Goal: Navigation & Orientation: Find specific page/section

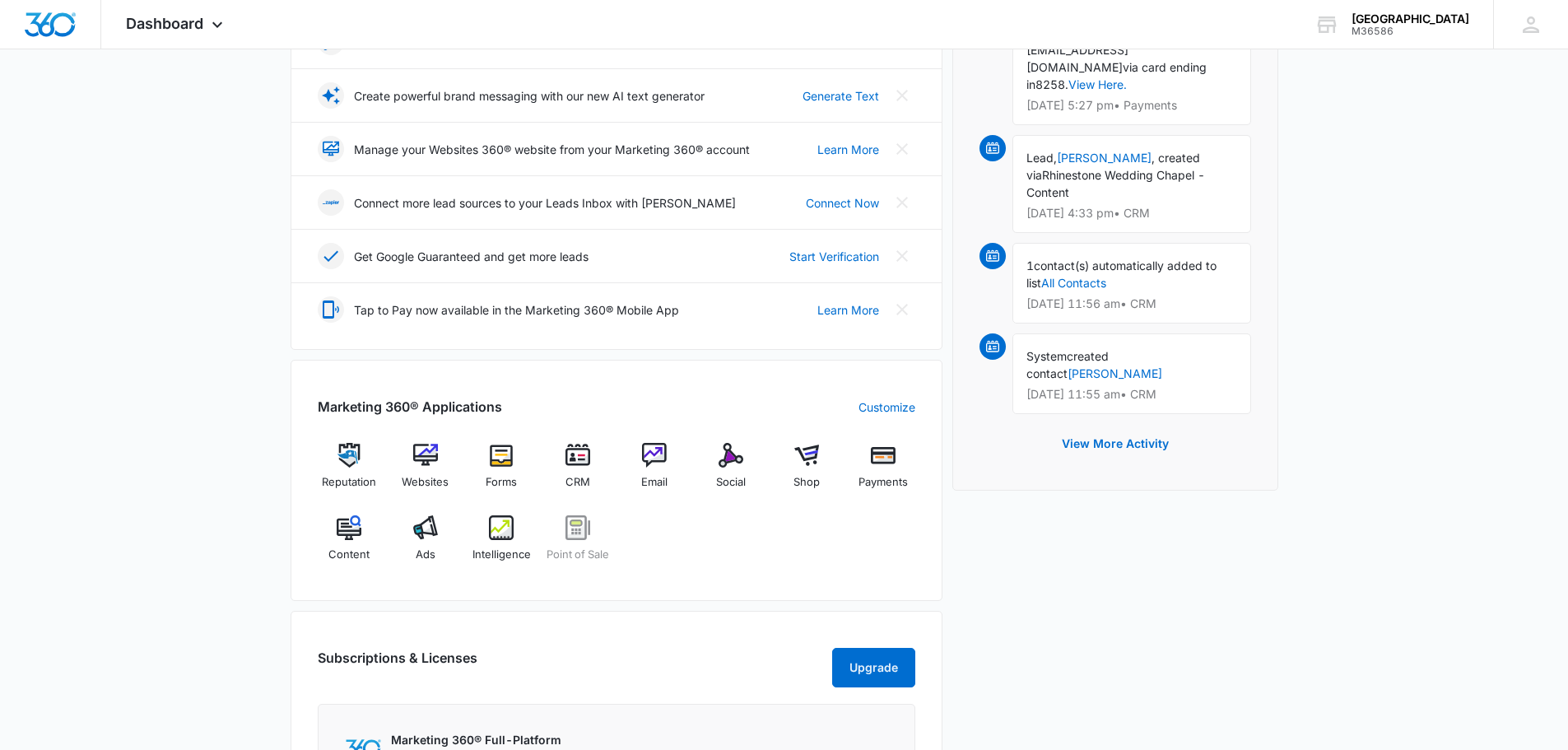
scroll to position [494, 0]
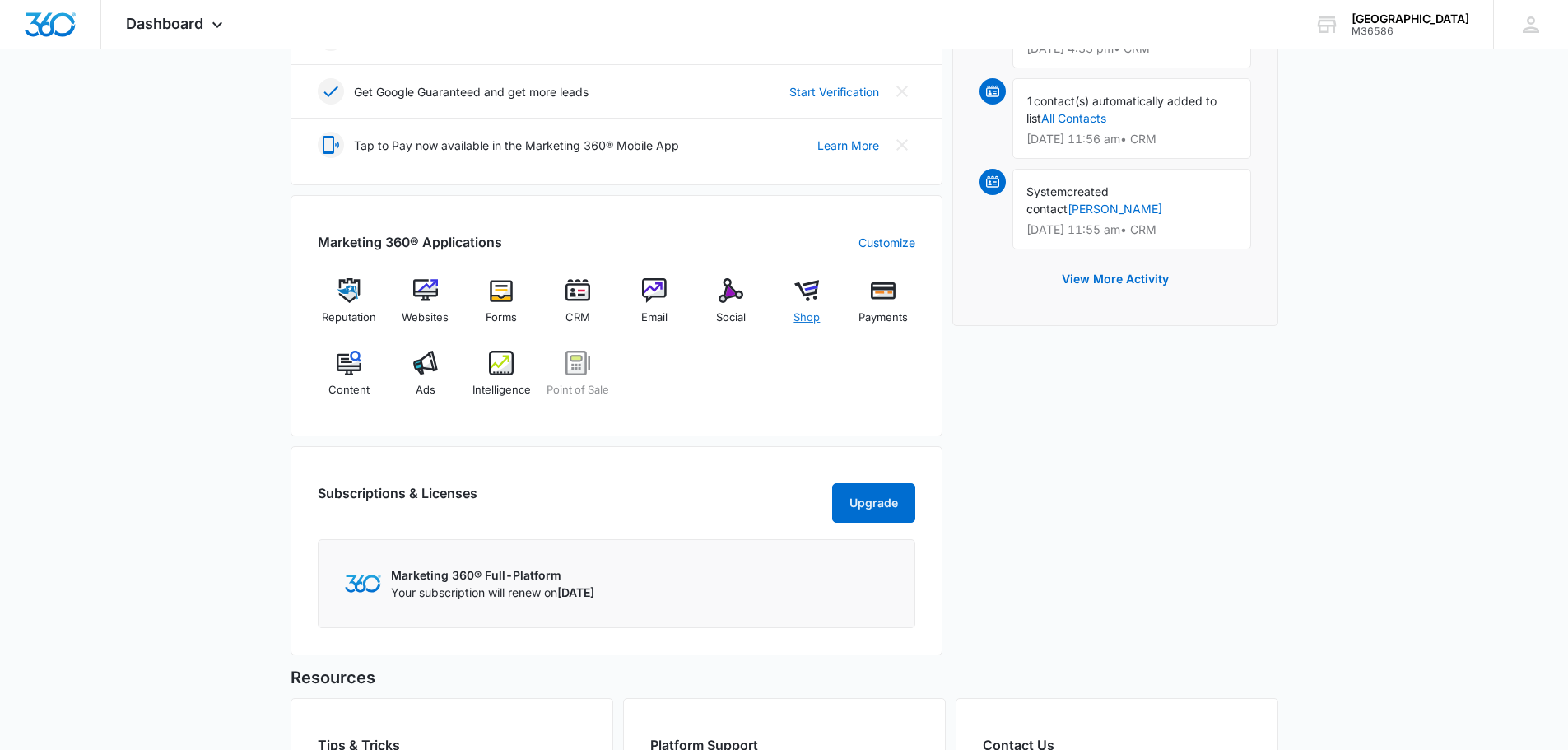
click at [815, 300] on img at bounding box center [806, 290] width 24 height 24
